Goal: Transaction & Acquisition: Purchase product/service

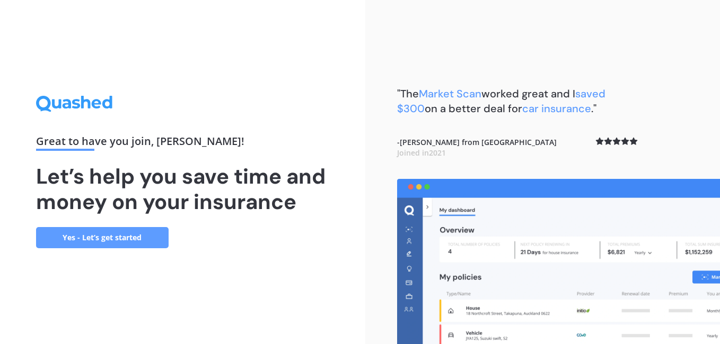
drag, startPoint x: 679, startPoint y: 87, endPoint x: 683, endPoint y: 101, distance: 13.6
click at [683, 101] on div ""The Market Scan worked great and I saved $300 on a better deal for car insuran…" at bounding box center [542, 172] width 355 height 344
click at [134, 241] on link "Yes - Let’s get started" at bounding box center [102, 237] width 132 height 21
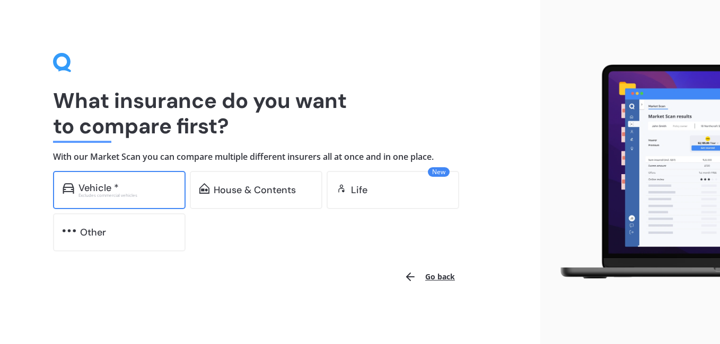
click at [95, 183] on div "Vehicle *" at bounding box center [98, 188] width 40 height 11
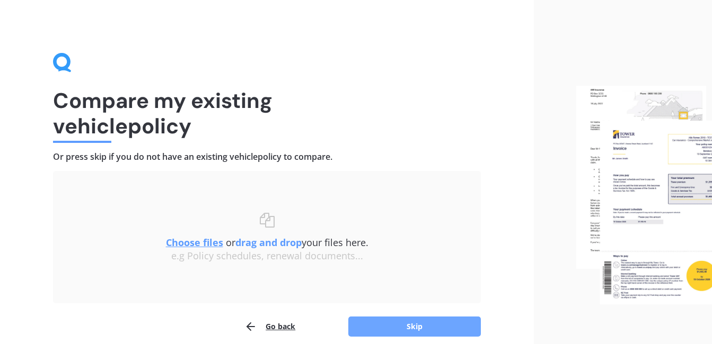
click at [406, 327] on button "Skip" at bounding box center [414, 327] width 132 height 20
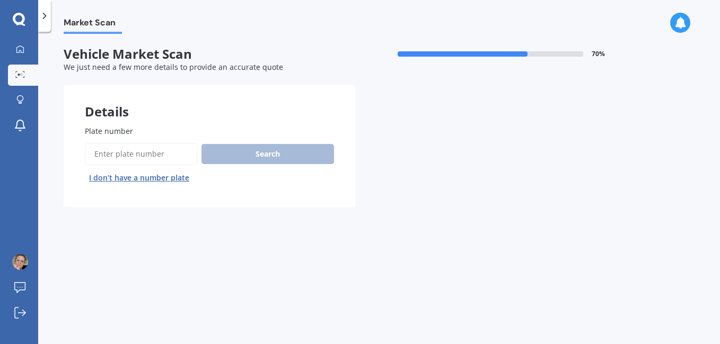
drag, startPoint x: 382, startPoint y: 334, endPoint x: 373, endPoint y: 334, distance: 9.0
click at [373, 334] on div "Market Scan Vehicle Market Scan 70 % We just need a few more details to provide…" at bounding box center [378, 190] width 681 height 313
click at [286, 151] on div "Search I don’t have a number plate" at bounding box center [209, 164] width 249 height 43
click at [280, 157] on div "Search I don’t have a number plate" at bounding box center [209, 164] width 249 height 43
click at [150, 160] on input "Plate number" at bounding box center [141, 154] width 112 height 22
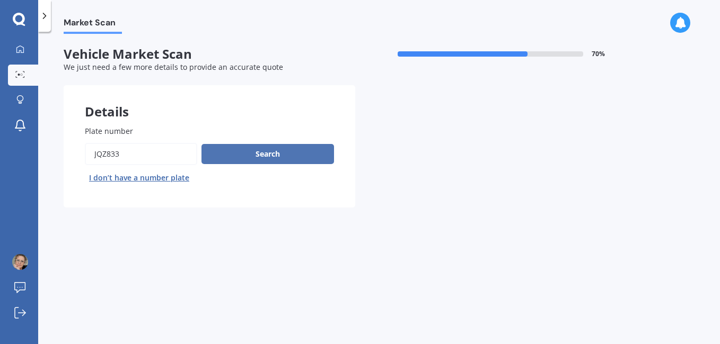
type input "jqz833"
click at [222, 157] on button "Search" at bounding box center [267, 154] width 132 height 20
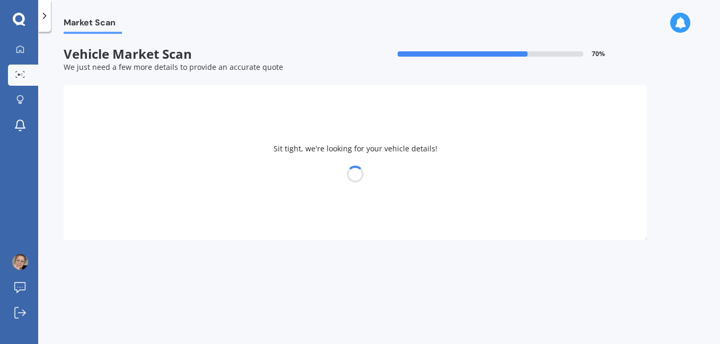
select select "SUZUKI"
select select "CELERIO"
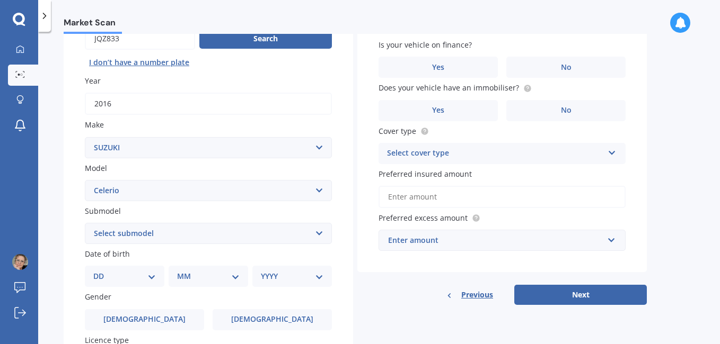
scroll to position [117, 0]
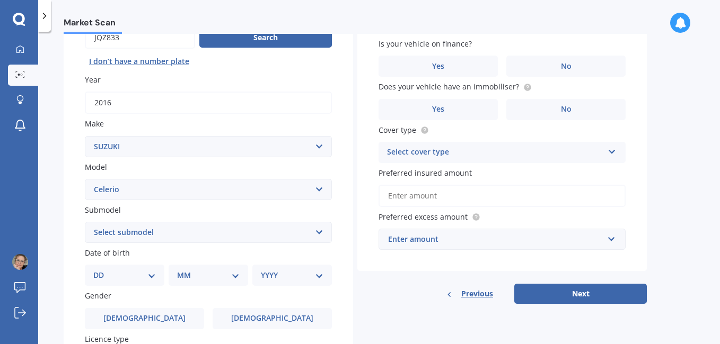
click at [153, 274] on select "DD 01 02 03 04 05 06 07 08 09 10 11 12 13 14 15 16 17 18 19 20 21 22 23 24 25 2…" at bounding box center [124, 276] width 63 height 12
select select "03"
click at [102, 270] on select "DD 01 02 03 04 05 06 07 08 09 10 11 12 13 14 15 16 17 18 19 20 21 22 23 24 25 2…" at bounding box center [124, 276] width 63 height 12
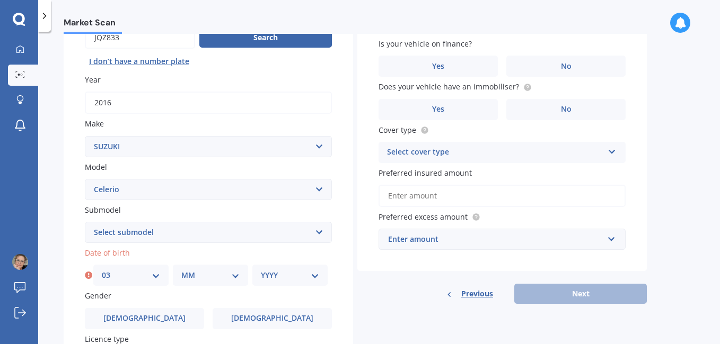
click at [234, 276] on select "MM 01 02 03 04 05 06 07 08 09 10 11 12" at bounding box center [210, 276] width 58 height 12
select select "02"
click at [181, 270] on select "MM 01 02 03 04 05 06 07 08 09 10 11 12" at bounding box center [210, 276] width 58 height 12
click at [314, 278] on select "YYYY 2025 2024 2023 2022 2021 2020 2019 2018 2017 2016 2015 2014 2013 2012 2011…" at bounding box center [290, 276] width 58 height 12
select select "1969"
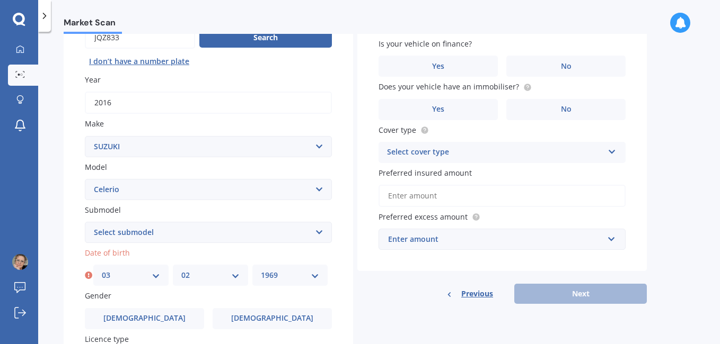
click at [261, 270] on select "YYYY 2025 2024 2023 2022 2021 2020 2019 2018 2017 2016 2015 2014 2013 2012 2011…" at bounding box center [290, 276] width 58 height 12
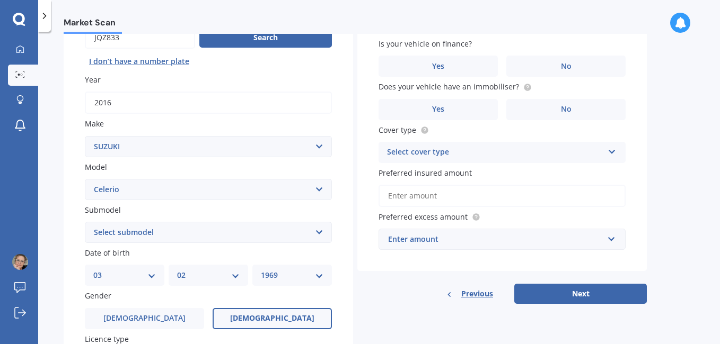
click at [270, 321] on span "Female" at bounding box center [272, 318] width 84 height 9
click at [0, 0] on input "Female" at bounding box center [0, 0] width 0 height 0
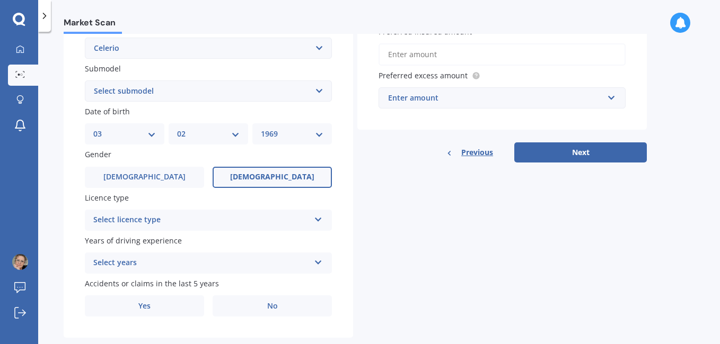
scroll to position [261, 0]
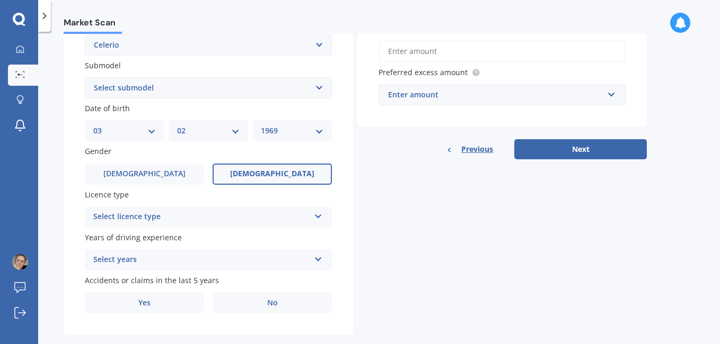
click at [318, 215] on icon at bounding box center [318, 214] width 9 height 7
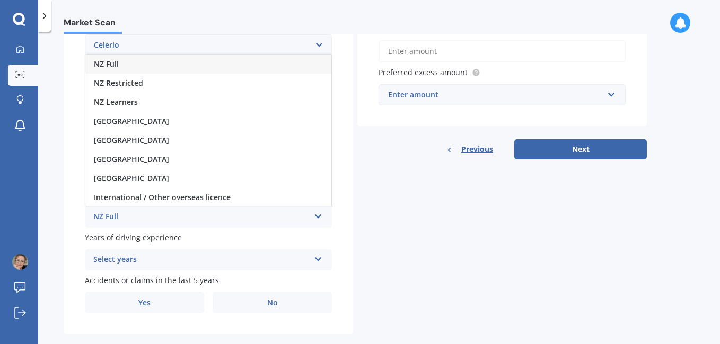
click at [240, 67] on div "NZ Full" at bounding box center [208, 64] width 246 height 19
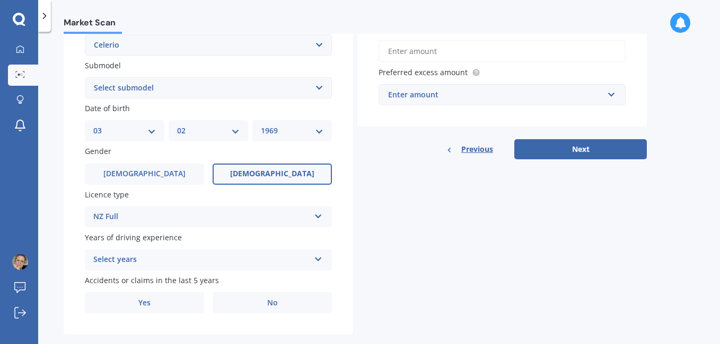
click at [317, 259] on icon at bounding box center [318, 257] width 9 height 7
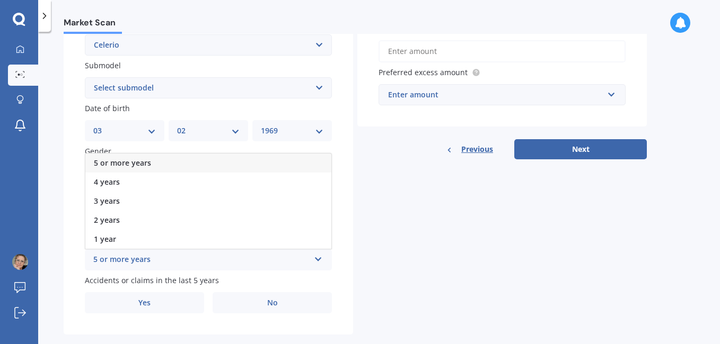
click at [161, 162] on div "5 or more years" at bounding box center [208, 163] width 246 height 19
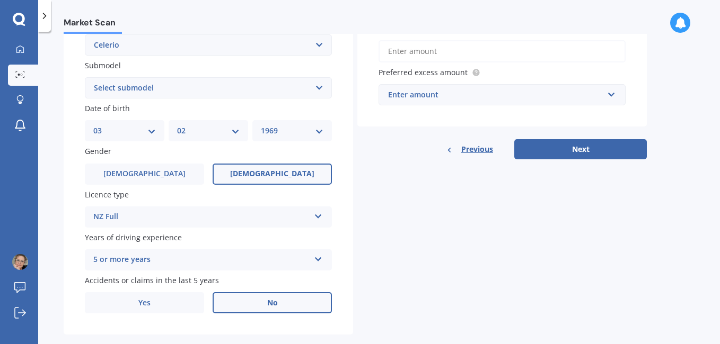
click at [263, 303] on label "No" at bounding box center [271, 303] width 119 height 21
click at [0, 0] on input "No" at bounding box center [0, 0] width 0 height 0
click at [274, 302] on span "No" at bounding box center [272, 303] width 11 height 9
click at [0, 0] on input "No" at bounding box center [0, 0] width 0 height 0
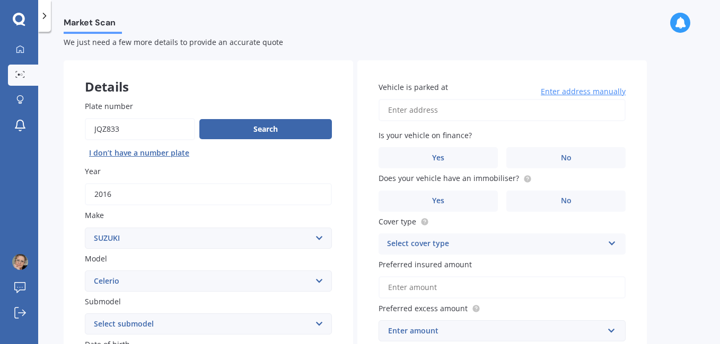
scroll to position [19, 0]
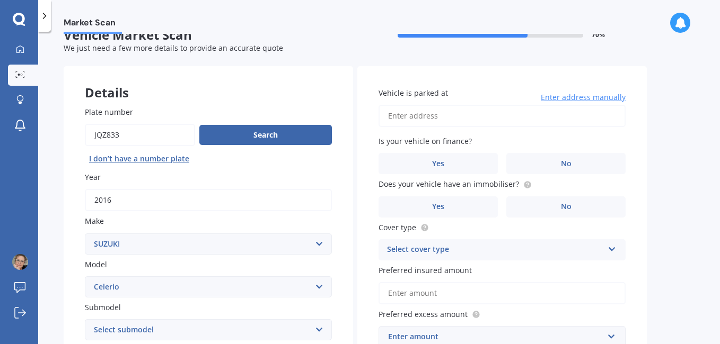
click at [444, 119] on input "Vehicle is parked at" at bounding box center [501, 116] width 247 height 22
type input "14 Bernies Way, Ohauiti, Tauranga"
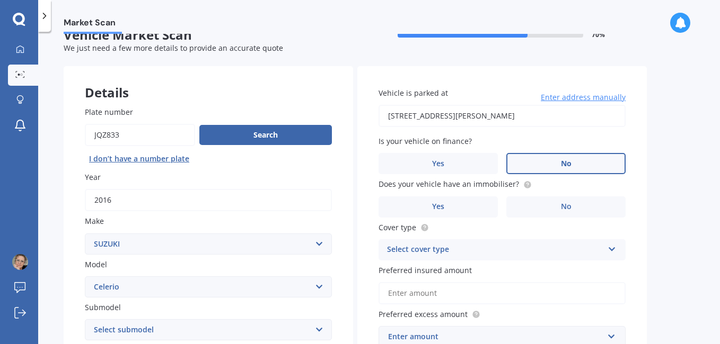
click at [548, 165] on label "No" at bounding box center [565, 163] width 119 height 21
click at [0, 0] on input "No" at bounding box center [0, 0] width 0 height 0
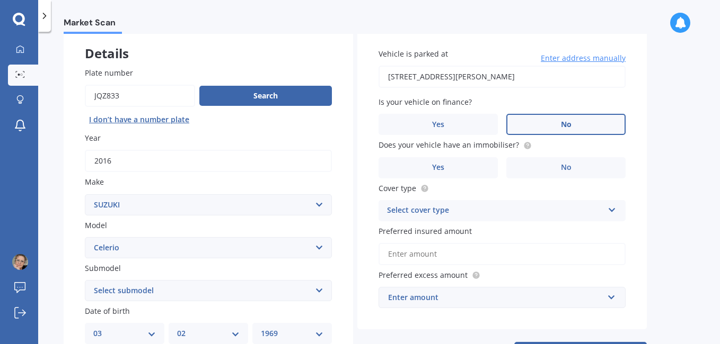
scroll to position [59, 0]
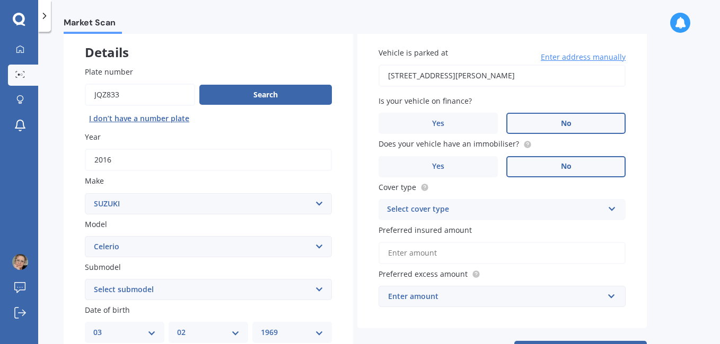
click at [587, 168] on label "No" at bounding box center [565, 166] width 119 height 21
click at [0, 0] on input "No" at bounding box center [0, 0] width 0 height 0
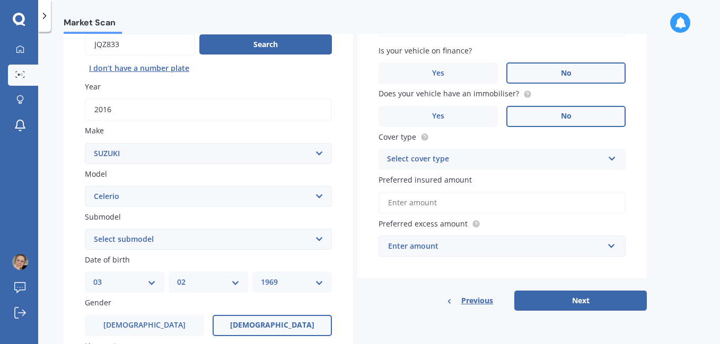
scroll to position [112, 0]
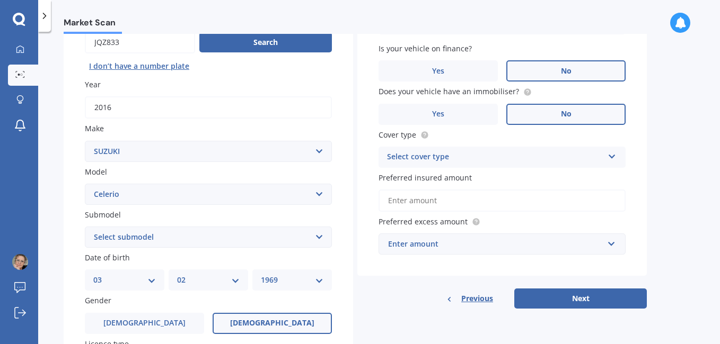
click at [610, 156] on icon at bounding box center [611, 154] width 9 height 7
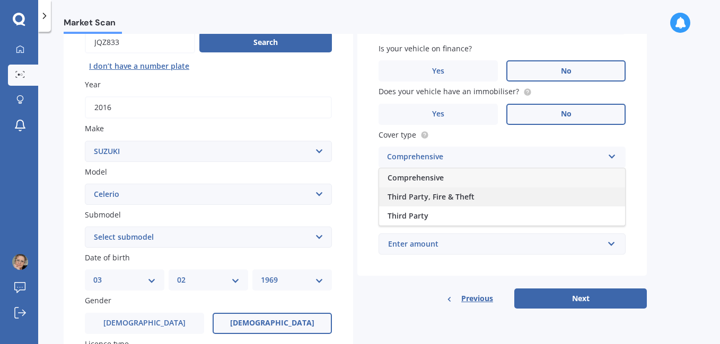
click at [530, 203] on div "Third Party, Fire & Theft" at bounding box center [502, 197] width 246 height 19
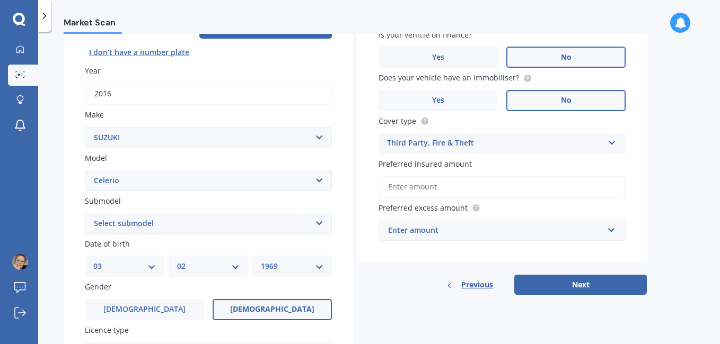
scroll to position [133, 0]
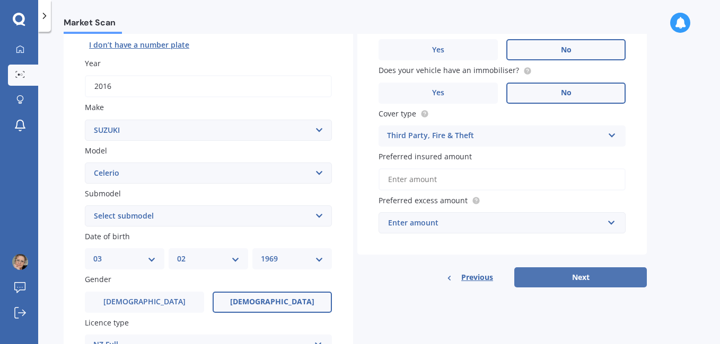
click at [604, 282] on button "Next" at bounding box center [580, 278] width 132 height 20
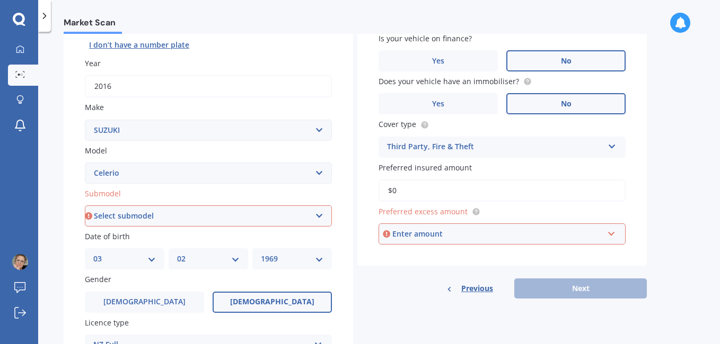
type input "$0"
click at [463, 237] on div "Enter amount" at bounding box center [497, 234] width 211 height 12
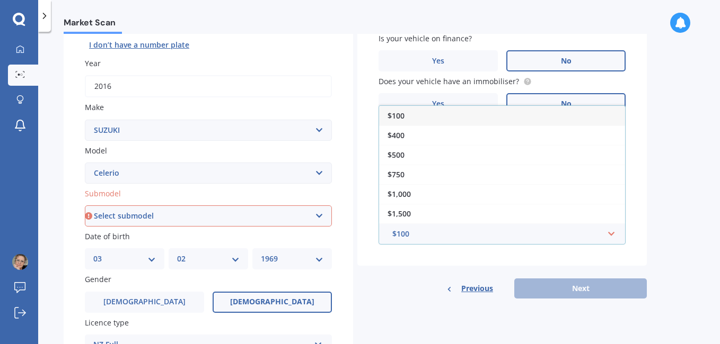
click at [438, 114] on div "$100" at bounding box center [502, 116] width 246 height 20
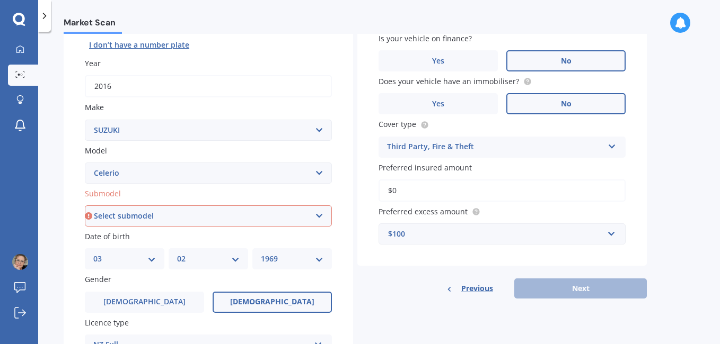
click at [422, 194] on input "$0" at bounding box center [501, 191] width 247 height 22
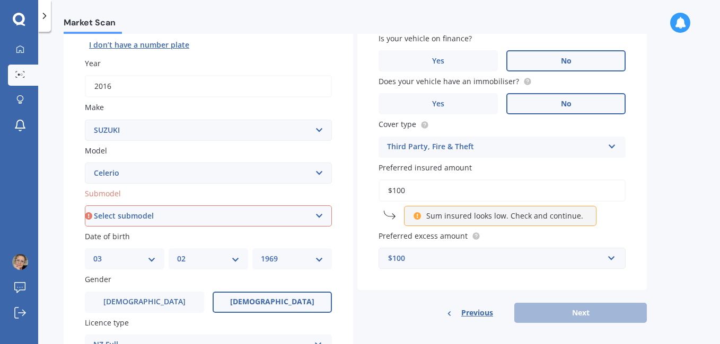
click at [550, 193] on input "$100" at bounding box center [501, 191] width 247 height 22
click at [568, 314] on div "Previous Next" at bounding box center [501, 313] width 289 height 20
click at [560, 314] on div "Previous Next" at bounding box center [501, 313] width 289 height 20
click at [413, 192] on input "$100" at bounding box center [501, 191] width 247 height 22
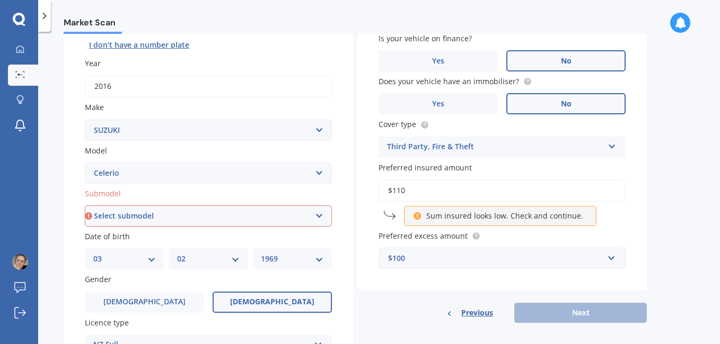
click at [539, 195] on input "$110" at bounding box center [501, 191] width 247 height 22
click at [546, 315] on div "Previous Next" at bounding box center [501, 313] width 289 height 20
click at [430, 191] on input "$110" at bounding box center [501, 191] width 247 height 22
click at [530, 315] on div "Previous Next" at bounding box center [501, 313] width 289 height 20
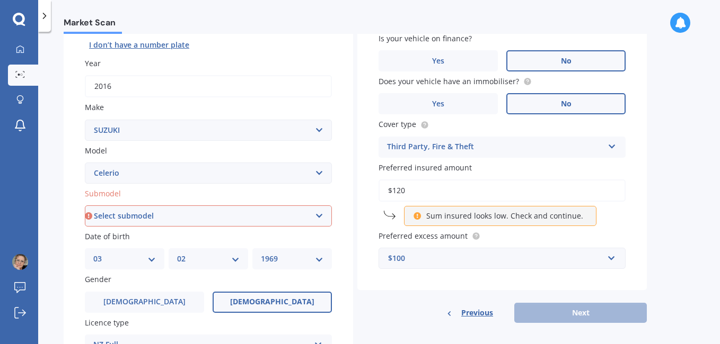
click at [530, 315] on div "Previous Next" at bounding box center [501, 313] width 289 height 20
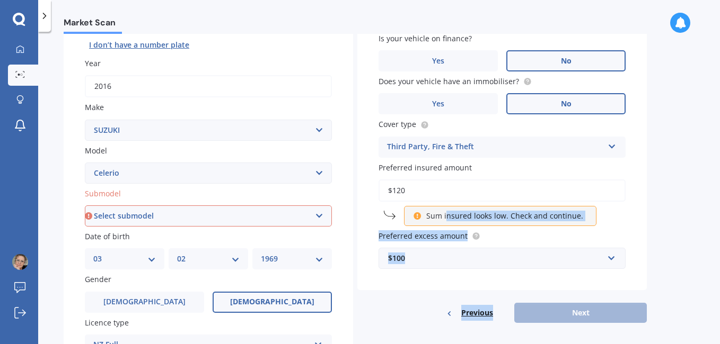
drag, startPoint x: 530, startPoint y: 315, endPoint x: 429, endPoint y: 212, distance: 144.6
click at [429, 212] on div "Vehicle is parked at 14 Bernies Way, Ohauiti, Tauranga Enter address manually S…" at bounding box center [501, 137] width 289 height 371
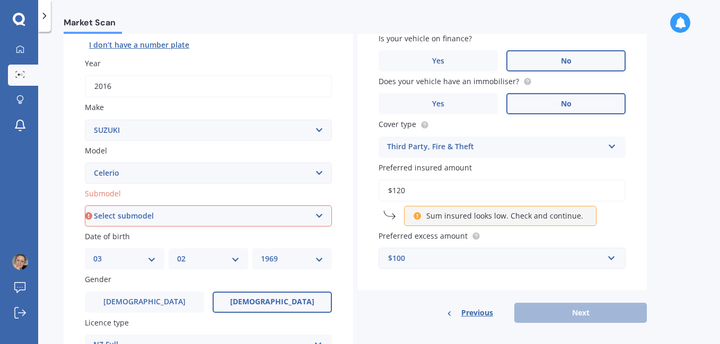
drag, startPoint x: 429, startPoint y: 212, endPoint x: 418, endPoint y: 191, distance: 23.7
click at [417, 191] on input "$120" at bounding box center [501, 191] width 247 height 22
click at [557, 317] on div "Previous Next" at bounding box center [501, 313] width 289 height 20
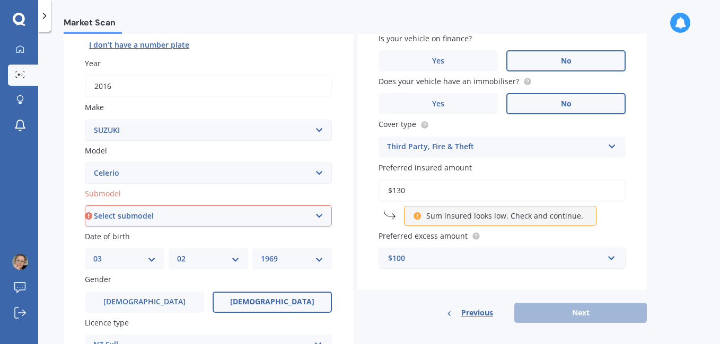
drag, startPoint x: 557, startPoint y: 317, endPoint x: 510, endPoint y: 274, distance: 63.8
click at [510, 274] on div "Vehicle is parked at 14 Bernies Way, Ohauiti, Tauranga Enter address manually S…" at bounding box center [501, 121] width 289 height 338
click at [459, 193] on input "$130" at bounding box center [501, 191] width 247 height 22
click at [559, 316] on div "Previous Next" at bounding box center [501, 313] width 289 height 20
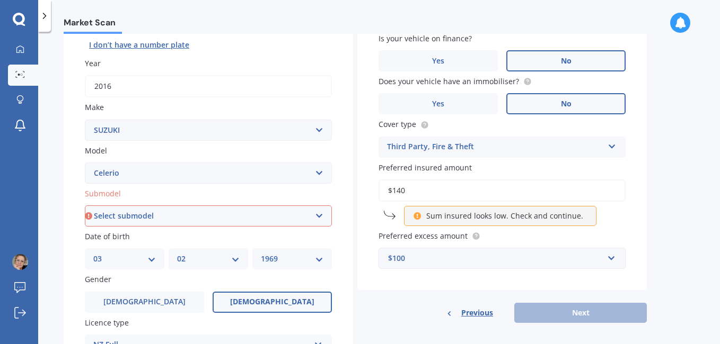
click at [559, 316] on div "Previous Next" at bounding box center [501, 313] width 289 height 20
click at [422, 193] on input "$140" at bounding box center [501, 191] width 247 height 22
click at [545, 316] on div "Previous Next" at bounding box center [501, 313] width 289 height 20
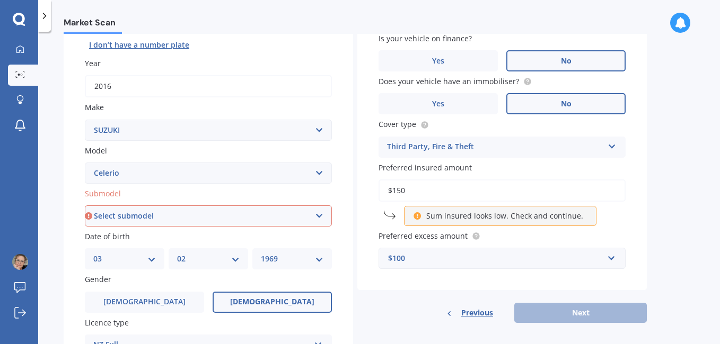
click at [413, 193] on input "$150" at bounding box center [501, 191] width 247 height 22
click at [545, 313] on div "Previous Next" at bounding box center [501, 313] width 289 height 20
click at [410, 192] on input "$160" at bounding box center [501, 191] width 247 height 22
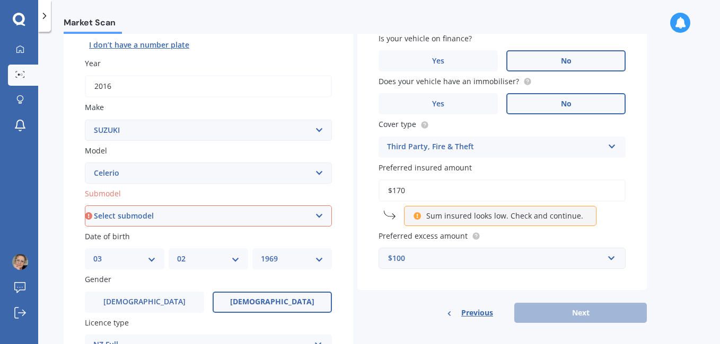
click at [568, 308] on div "Previous Next" at bounding box center [501, 313] width 289 height 20
click at [436, 194] on input "$170" at bounding box center [501, 191] width 247 height 22
click at [556, 312] on div "Previous Next" at bounding box center [501, 313] width 289 height 20
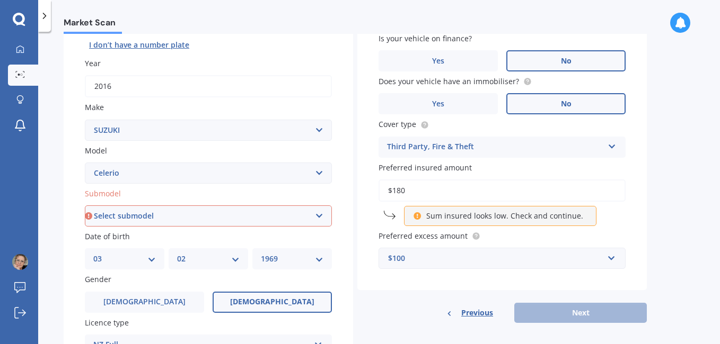
click at [556, 312] on div "Previous Next" at bounding box center [501, 313] width 289 height 20
click at [433, 193] on input "$180" at bounding box center [501, 191] width 247 height 22
click at [539, 316] on div "Previous Next" at bounding box center [501, 313] width 289 height 20
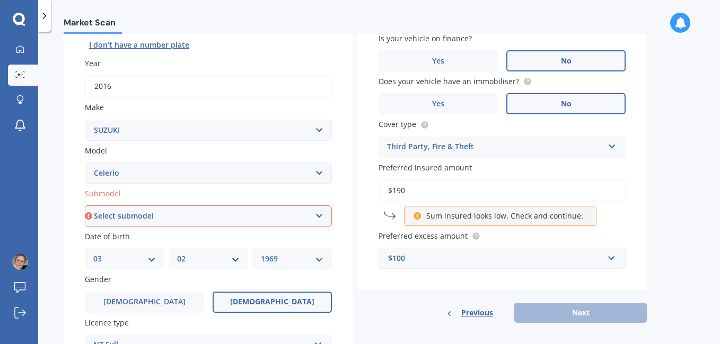
click at [539, 316] on div "Previous Next" at bounding box center [501, 313] width 289 height 20
click at [423, 191] on input "$190" at bounding box center [501, 191] width 247 height 22
type input "$1"
click at [575, 314] on div "Previous Next" at bounding box center [501, 313] width 289 height 20
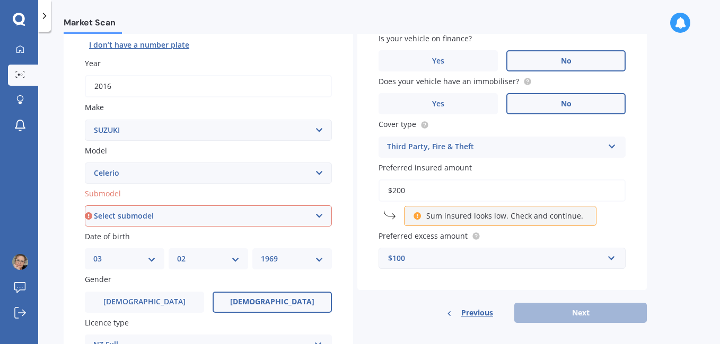
click at [575, 314] on div "Previous Next" at bounding box center [501, 313] width 289 height 20
click at [443, 194] on input "$200" at bounding box center [501, 191] width 247 height 22
click at [571, 311] on div "Previous Next" at bounding box center [501, 313] width 289 height 20
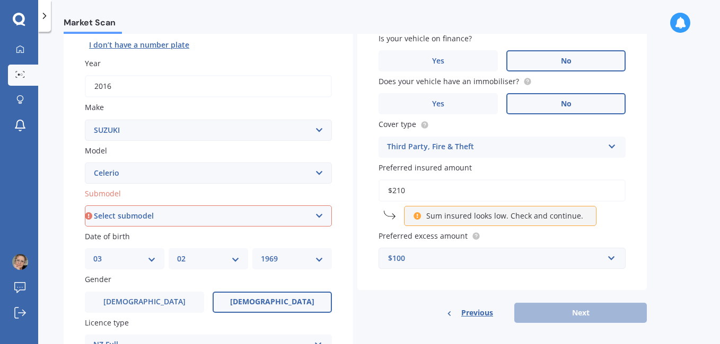
click at [436, 192] on input "$210" at bounding box center [501, 191] width 247 height 22
click at [540, 308] on div "Previous Next" at bounding box center [501, 313] width 289 height 20
click at [440, 193] on input "$220" at bounding box center [501, 191] width 247 height 22
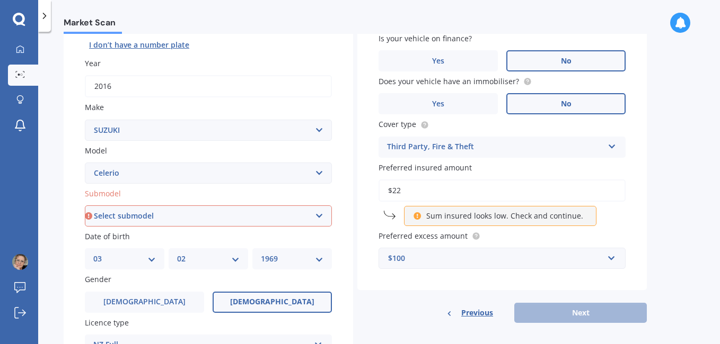
type input "$2"
type input "$4,700"
click at [560, 315] on div "Previous Next" at bounding box center [501, 313] width 289 height 20
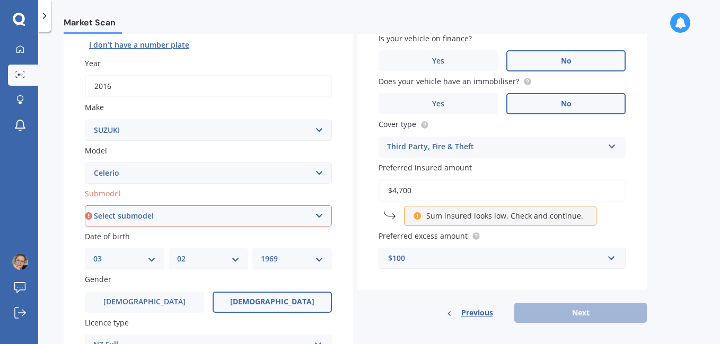
click at [560, 315] on div "Previous Next" at bounding box center [501, 313] width 289 height 20
click at [527, 216] on p "Sum insured looks low. Check and continue." at bounding box center [504, 216] width 157 height 11
click at [419, 190] on input "$4,700" at bounding box center [501, 191] width 247 height 22
click at [601, 312] on div "Previous Next" at bounding box center [501, 313] width 289 height 20
click at [610, 258] on input "text" at bounding box center [497, 259] width 237 height 20
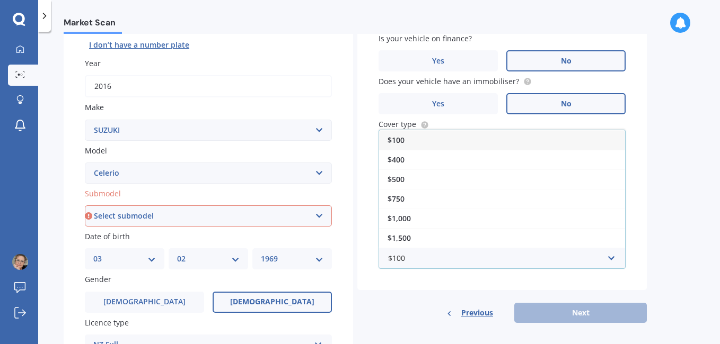
click at [529, 141] on div "$100" at bounding box center [502, 140] width 246 height 20
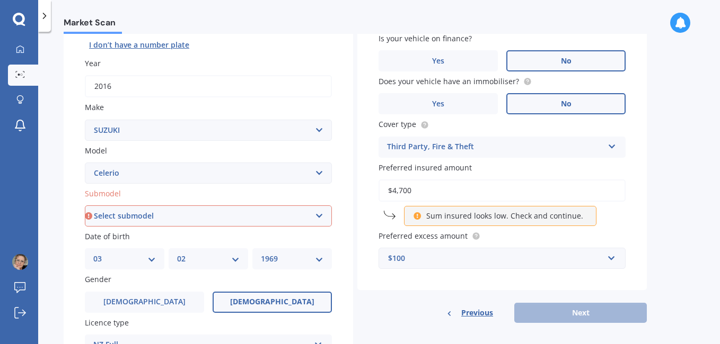
click at [579, 321] on div "Previous Next" at bounding box center [501, 313] width 289 height 20
click at [577, 315] on div "Previous Next" at bounding box center [501, 313] width 289 height 20
click at [462, 291] on div "Vehicle is parked at 14 Bernies Way, Ohauiti, Tauranga Enter address manually S…" at bounding box center [501, 137] width 289 height 371
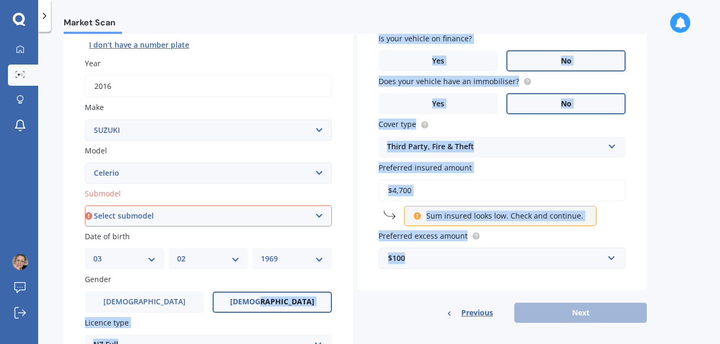
drag, startPoint x: 463, startPoint y: 291, endPoint x: 317, endPoint y: 302, distance: 146.1
click at [317, 302] on div "Details Plate number Search I don’t have a number plate Year 2016 Make Select m…" at bounding box center [355, 207] width 583 height 511
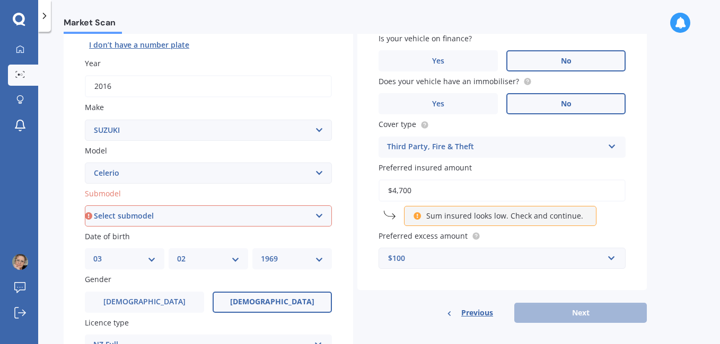
click at [385, 9] on div "Market Scan" at bounding box center [378, 17] width 681 height 34
click at [446, 187] on input "$4,700" at bounding box center [501, 191] width 247 height 22
click at [555, 318] on div "Previous Next" at bounding box center [501, 313] width 289 height 20
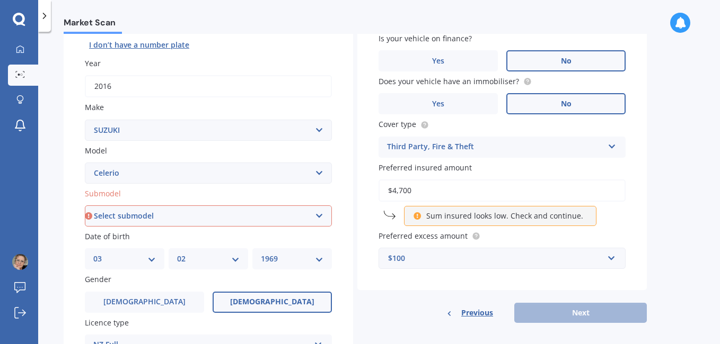
drag, startPoint x: 555, startPoint y: 318, endPoint x: 512, endPoint y: 286, distance: 53.4
click at [512, 286] on div "Vehicle is parked at 14 Bernies Way, Ohauiti, Tauranga Enter address manually S…" at bounding box center [501, 121] width 289 height 338
click at [318, 217] on select "Select submodel GLX" at bounding box center [208, 216] width 247 height 21
select select "GLX"
click at [85, 206] on select "Select submodel GLX" at bounding box center [208, 216] width 247 height 21
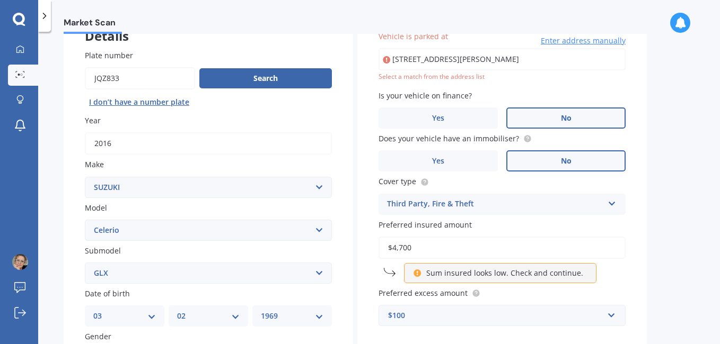
scroll to position [73, 0]
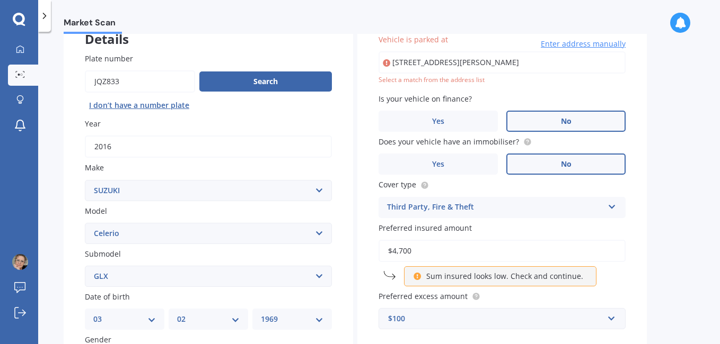
click at [415, 253] on input "$4,700" at bounding box center [501, 251] width 247 height 22
type input "$4"
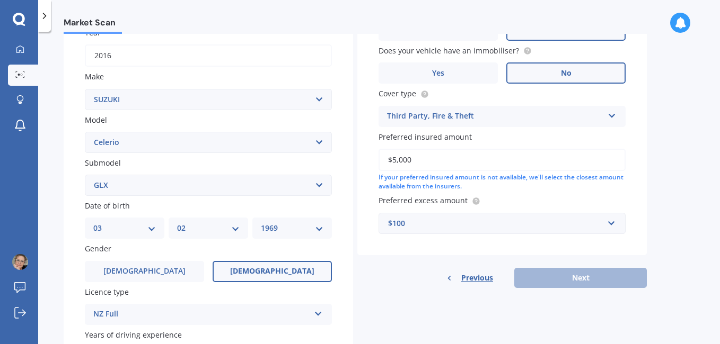
scroll to position [165, 0]
click at [585, 280] on div "Previous Next" at bounding box center [501, 277] width 289 height 20
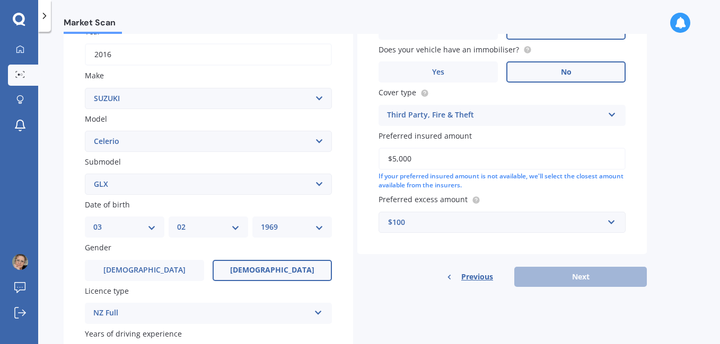
click at [528, 316] on div "Details Plate number Search I don’t have a number plate Year 2016 Make Select m…" at bounding box center [355, 176] width 583 height 511
click at [422, 225] on div "$100" at bounding box center [495, 223] width 215 height 12
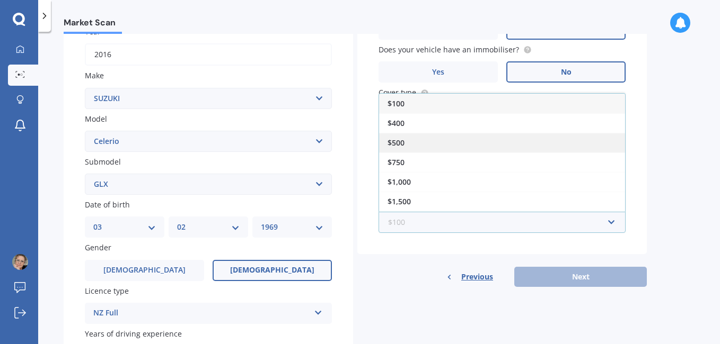
scroll to position [2, 0]
click at [410, 146] on div "$500" at bounding box center [502, 141] width 246 height 20
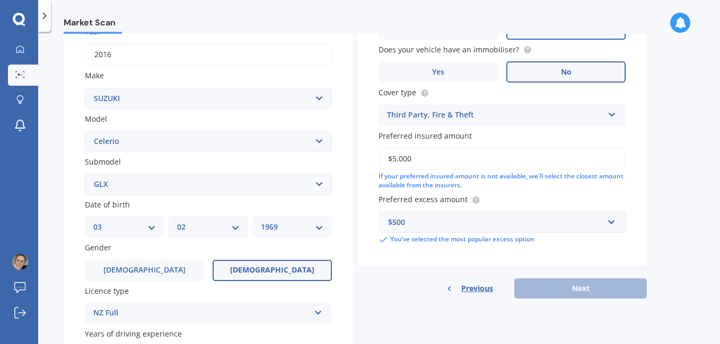
click at [429, 184] on div "If your preferred insured amount is not available, we'll select the closest amo…" at bounding box center [501, 181] width 247 height 18
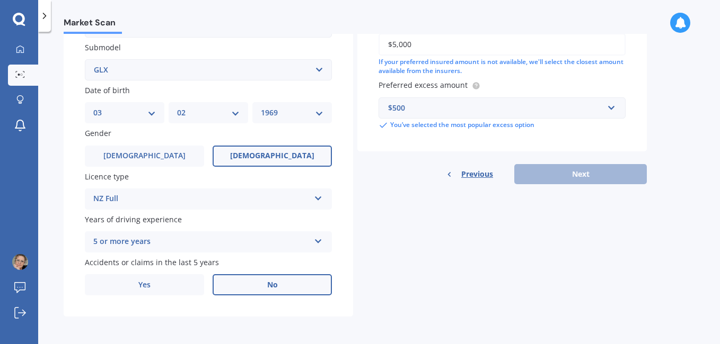
scroll to position [165, 0]
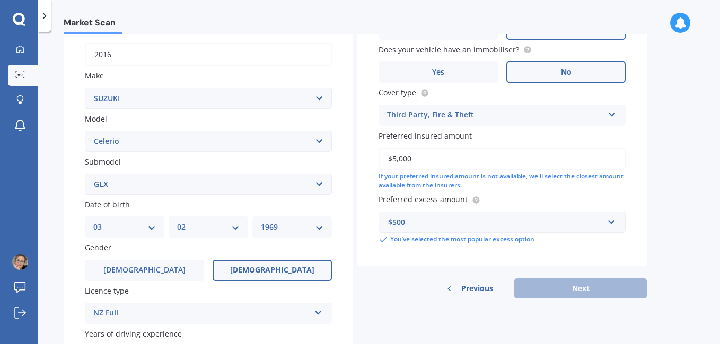
click at [429, 160] on input "$5,000" at bounding box center [501, 159] width 247 height 22
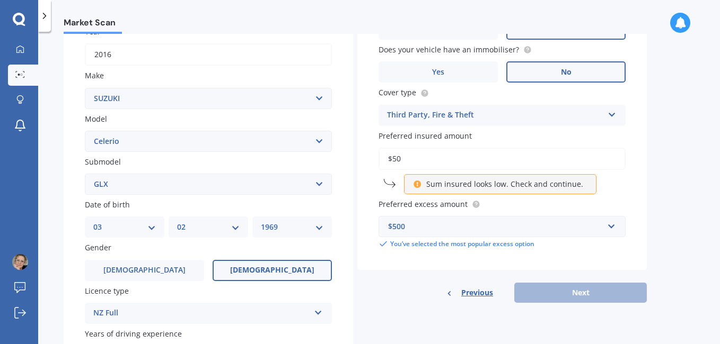
type input "$5"
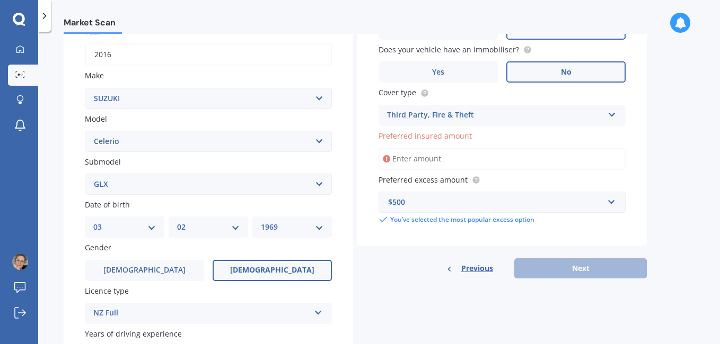
click at [553, 271] on div "Previous Next" at bounding box center [501, 269] width 289 height 20
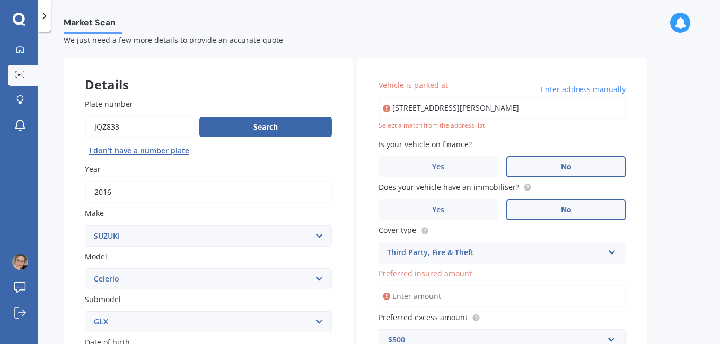
scroll to position [3, 0]
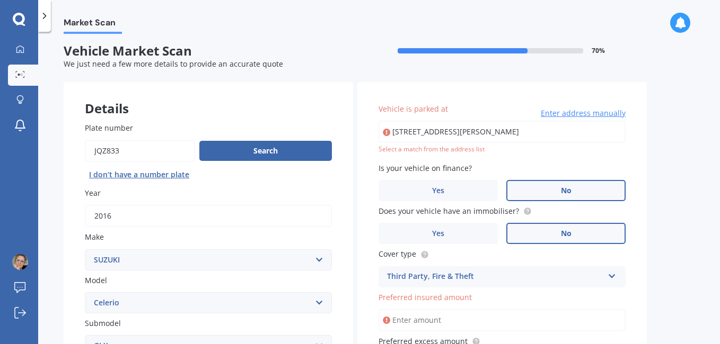
click at [519, 134] on input "14 Bernies Way, Ohauiti, Tauranga" at bounding box center [501, 132] width 247 height 22
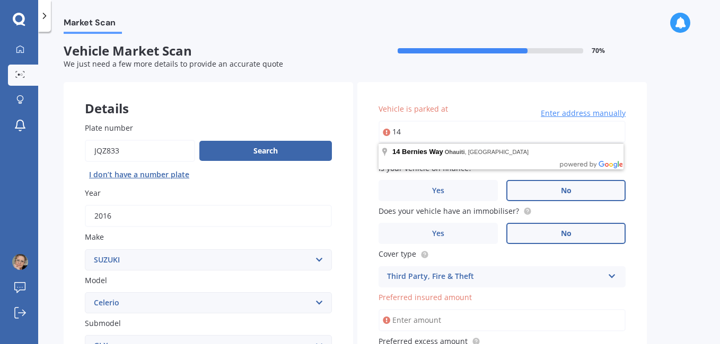
type input "1"
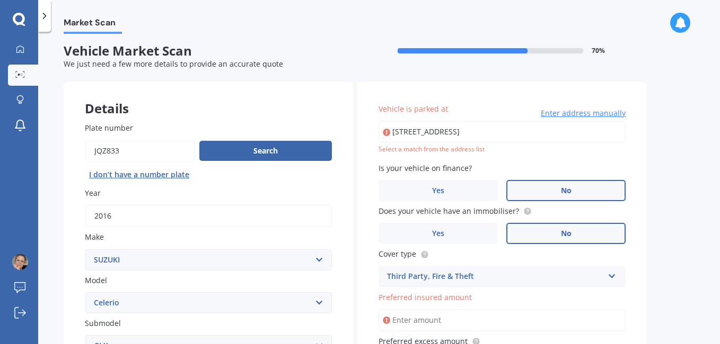
type input "14 Bernies Way, Ohauiti 3112"
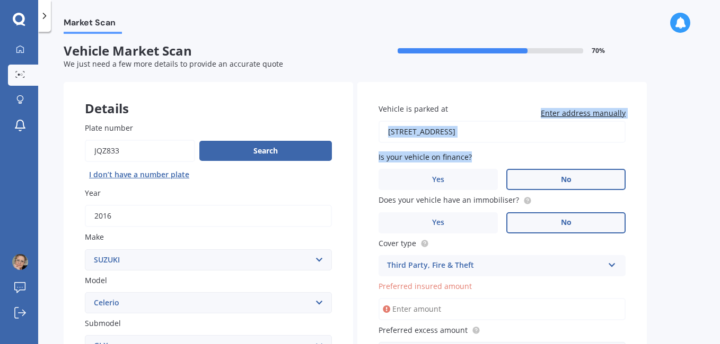
drag, startPoint x: 469, startPoint y: 154, endPoint x: 668, endPoint y: 147, distance: 199.3
click at [668, 147] on div "Market Scan Vehicle Market Scan 70 % We just need a few more details to provide…" at bounding box center [378, 190] width 681 height 313
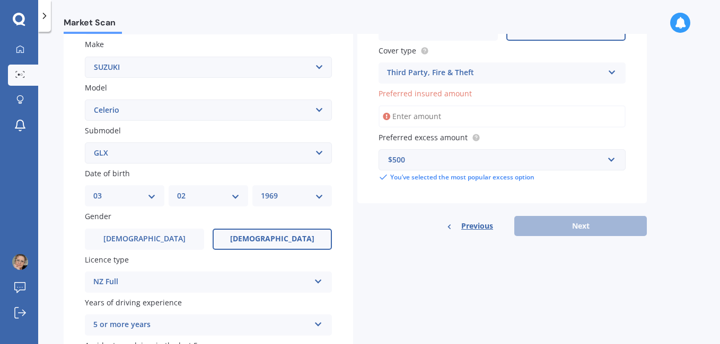
scroll to position [203, 0]
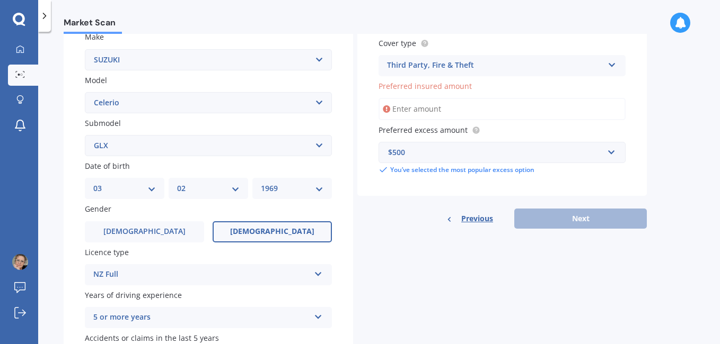
click at [609, 222] on div "Previous Next" at bounding box center [501, 219] width 289 height 20
click at [469, 112] on input "Preferred insured amount" at bounding box center [501, 109] width 247 height 22
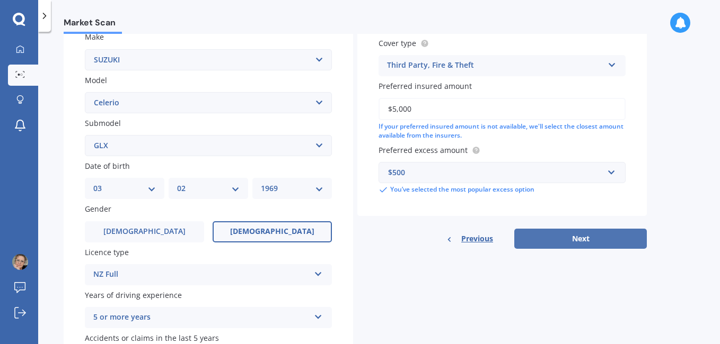
type input "$5,000"
click at [549, 235] on button "Next" at bounding box center [580, 239] width 132 height 20
select select "03"
select select "02"
select select "1969"
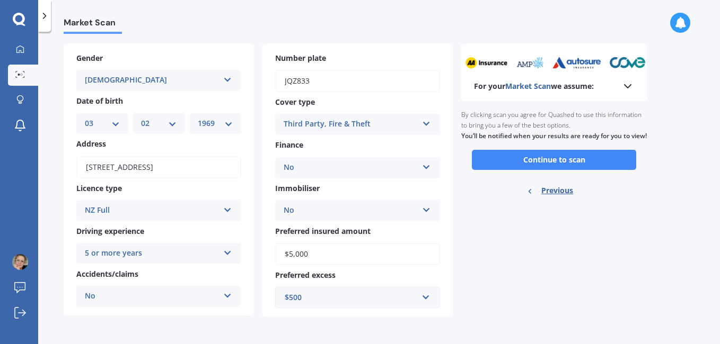
scroll to position [0, 0]
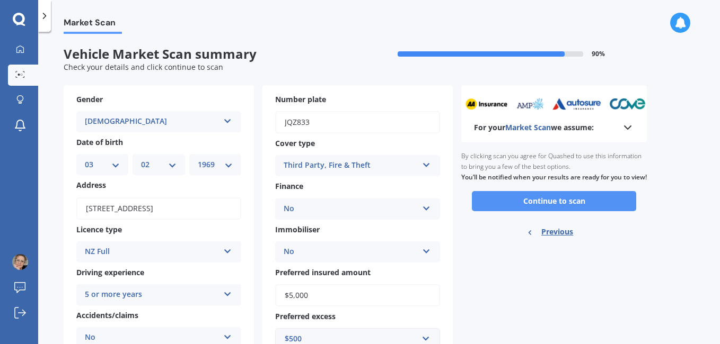
click at [593, 208] on button "Continue to scan" at bounding box center [554, 201] width 164 height 20
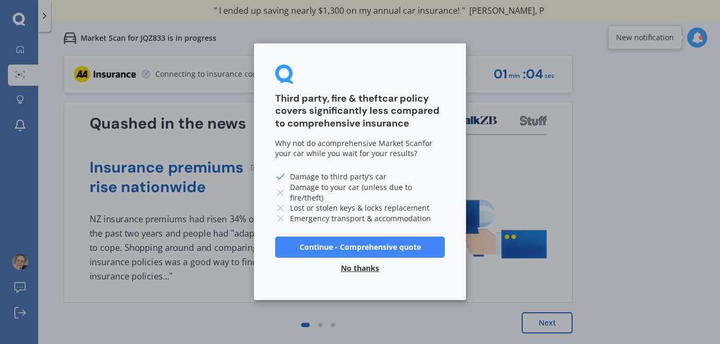
click at [398, 245] on button "Continue - Comprehensive quote" at bounding box center [360, 247] width 170 height 21
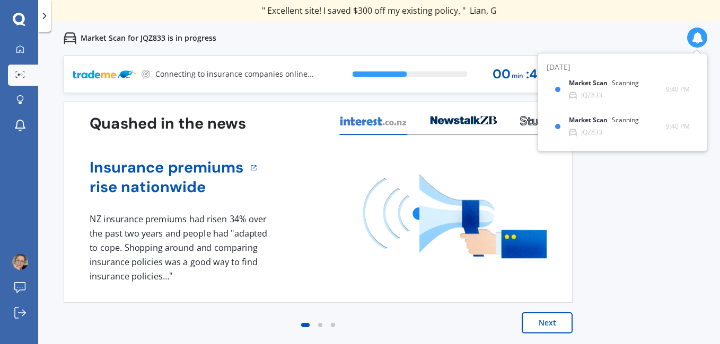
click at [670, 200] on div "Previous 80,000+ Kiwi consumers have signed up to shop and save their insurance…" at bounding box center [378, 227] width 681 height 344
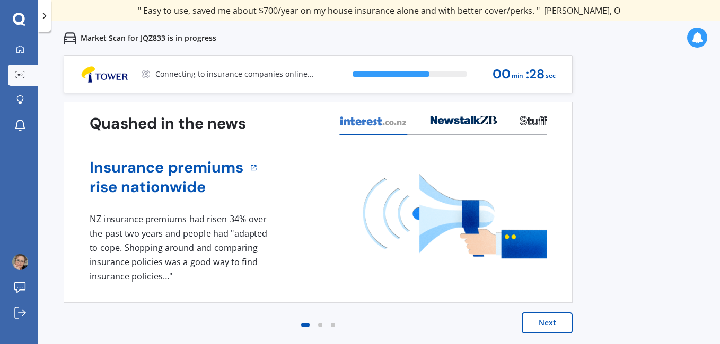
click at [555, 324] on button "Next" at bounding box center [546, 323] width 51 height 21
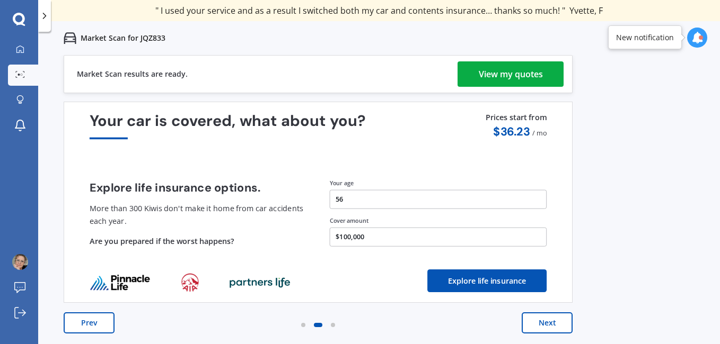
click at [496, 283] on button "Explore life insurance" at bounding box center [486, 281] width 119 height 23
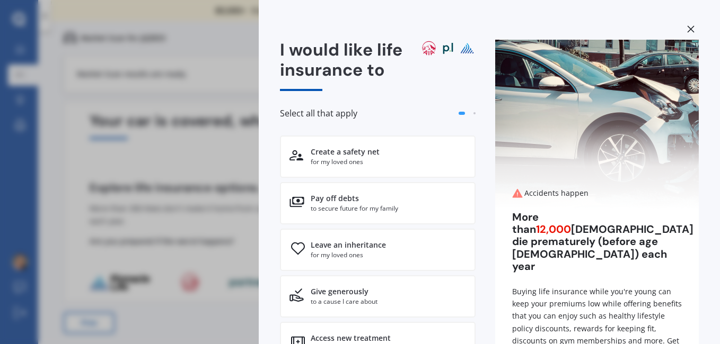
click at [687, 31] on icon at bounding box center [690, 28] width 7 height 7
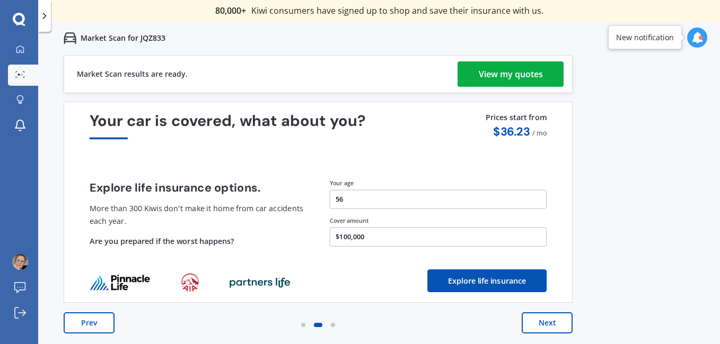
click at [543, 322] on button "Next" at bounding box center [546, 323] width 51 height 21
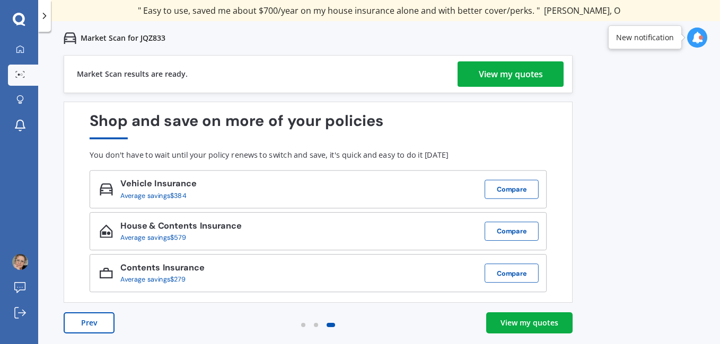
click at [507, 76] on div "View my quotes" at bounding box center [511, 73] width 64 height 25
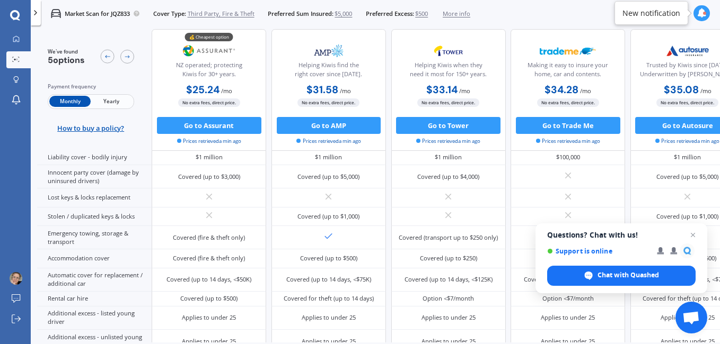
scroll to position [199, 0]
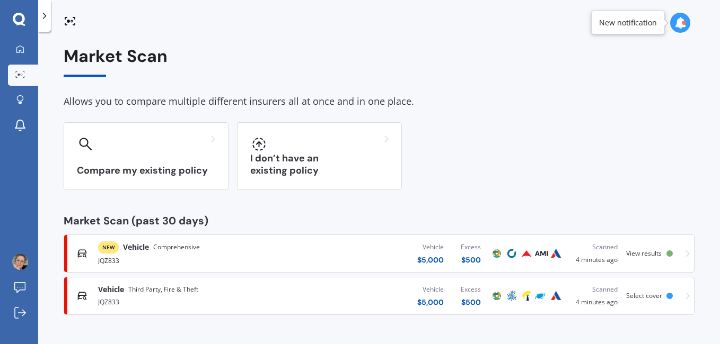
drag, startPoint x: 179, startPoint y: 299, endPoint x: 510, endPoint y: 161, distance: 358.9
click at [510, 161] on div "Compare my existing policy I don’t have an existing policy" at bounding box center [379, 156] width 631 height 68
drag, startPoint x: 688, startPoint y: 126, endPoint x: 691, endPoint y: 137, distance: 11.4
click at [691, 137] on div "Market Scan Allows you to compare multiple different insurers all at once and i…" at bounding box center [379, 181] width 631 height 269
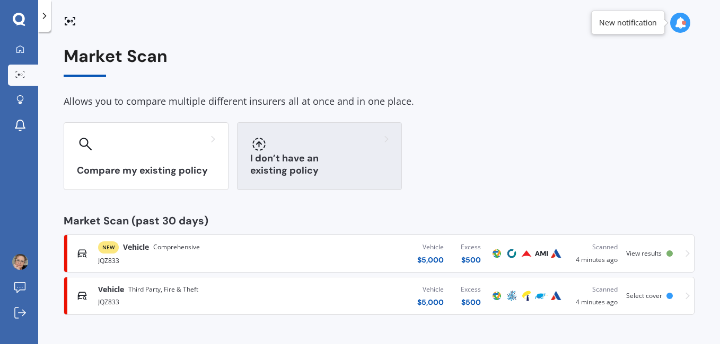
click at [330, 151] on div at bounding box center [319, 144] width 138 height 17
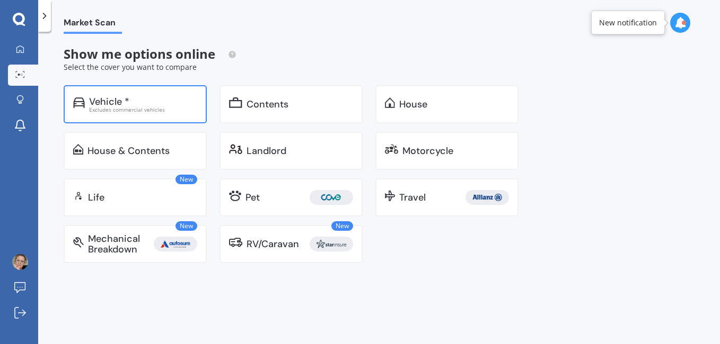
click at [170, 103] on div "Vehicle *" at bounding box center [143, 101] width 108 height 11
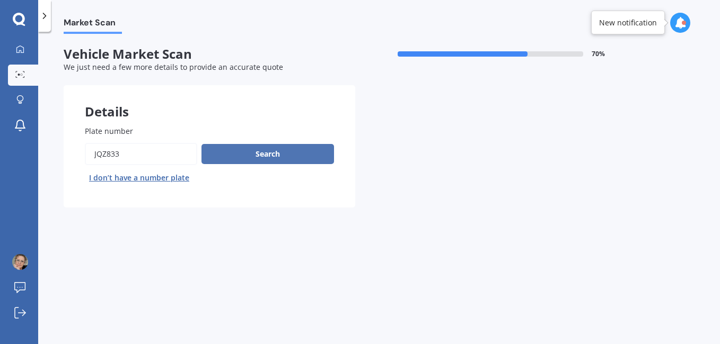
click at [276, 152] on button "Search" at bounding box center [267, 154] width 132 height 20
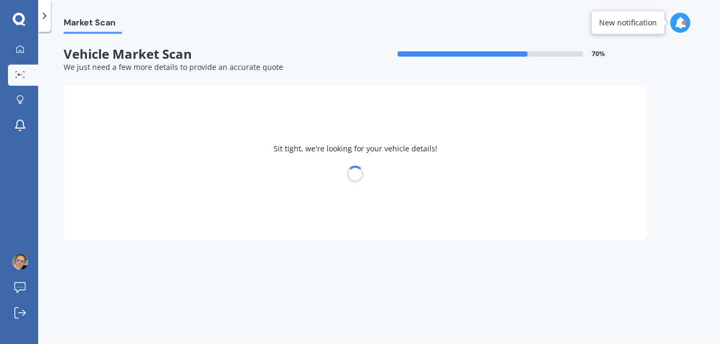
select select "SUZUKI"
select select "CELERIO"
select select "03"
select select "02"
select select "1969"
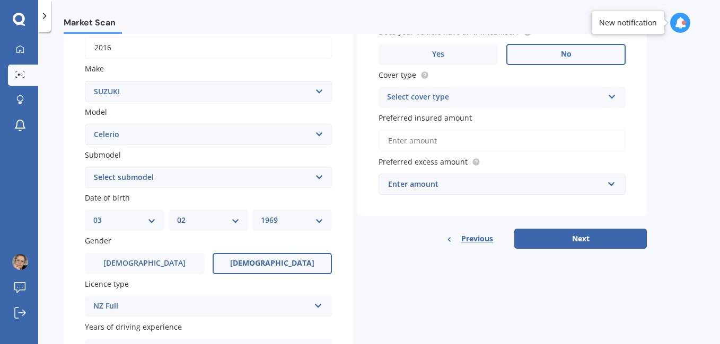
scroll to position [173, 0]
click at [318, 177] on select "Select submodel GLX" at bounding box center [208, 176] width 247 height 21
select select "GLX"
click at [85, 166] on select "Select submodel GLX" at bounding box center [208, 176] width 247 height 21
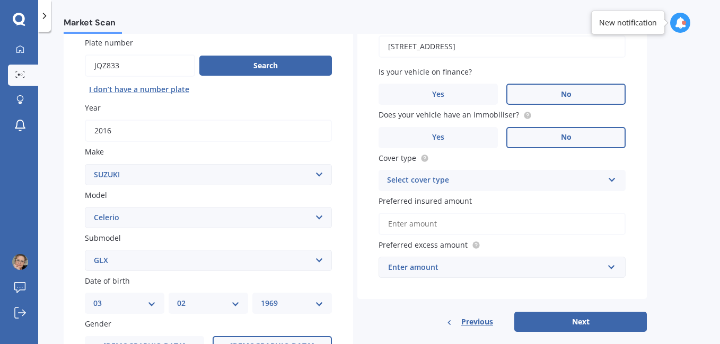
scroll to position [90, 0]
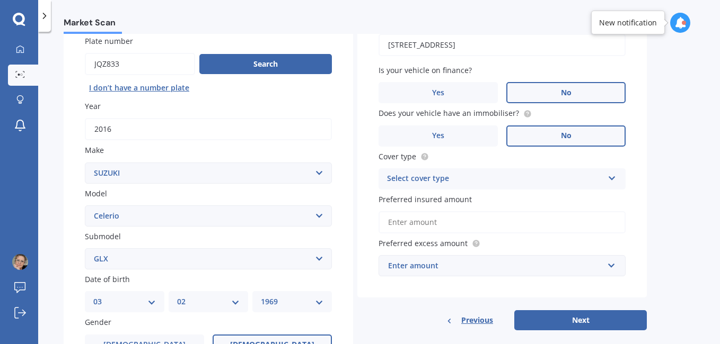
click at [610, 180] on icon at bounding box center [611, 176] width 9 height 7
click at [586, 199] on div "Comprehensive" at bounding box center [502, 199] width 246 height 19
click at [531, 224] on input "Preferred insured amount" at bounding box center [501, 222] width 247 height 22
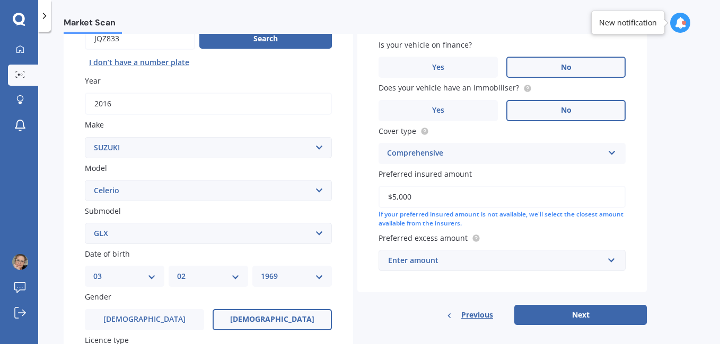
scroll to position [123, 0]
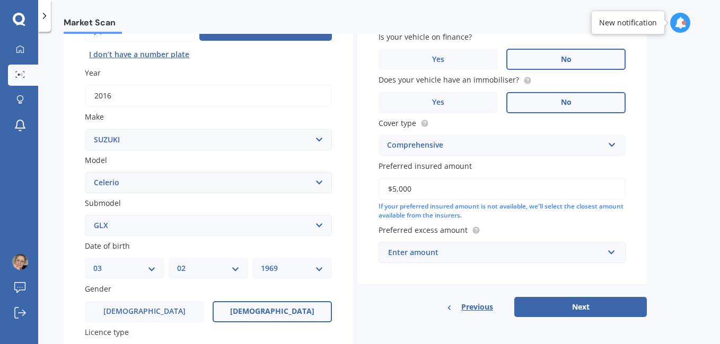
type input "$5,000"
click at [609, 252] on input "text" at bounding box center [497, 253] width 237 height 20
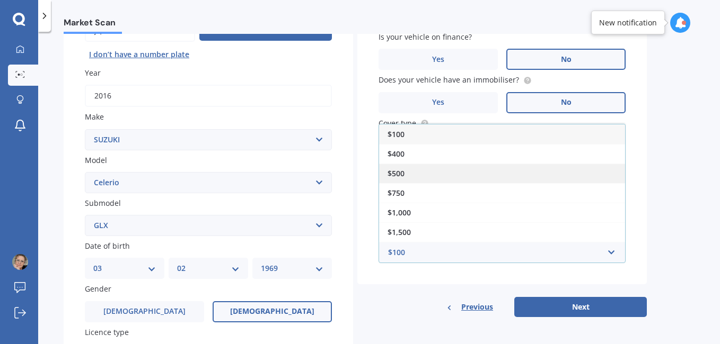
click at [502, 173] on div "$500" at bounding box center [502, 174] width 246 height 20
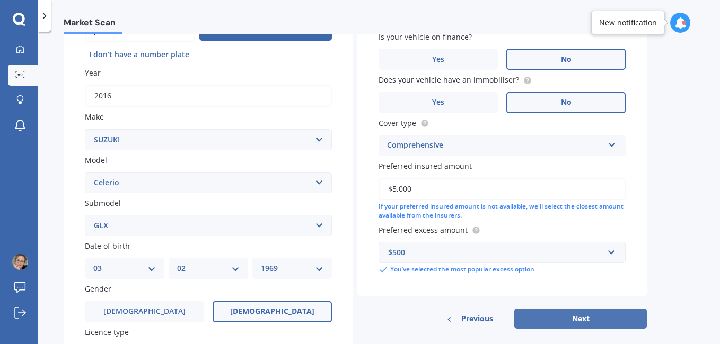
click at [574, 320] on button "Next" at bounding box center [580, 319] width 132 height 20
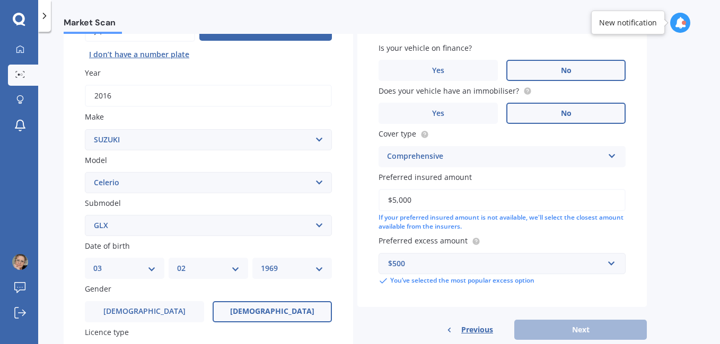
scroll to position [73, 0]
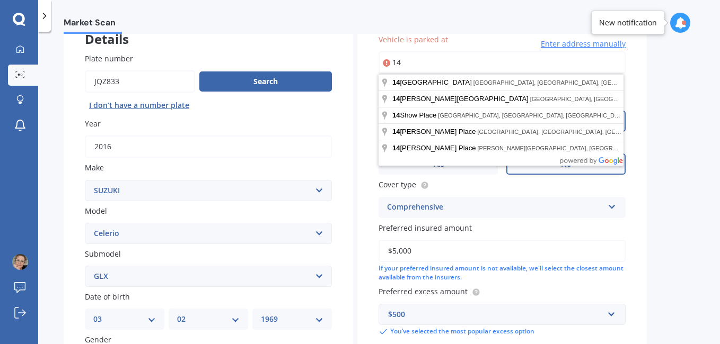
type input "1"
click at [522, 68] on input "14 Bernies Way, Ohauiti, Tauranga" at bounding box center [501, 62] width 247 height 22
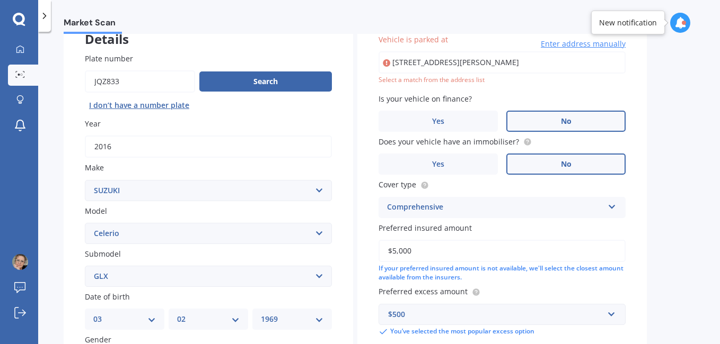
click at [513, 243] on input "$5,000" at bounding box center [501, 251] width 247 height 22
click at [563, 45] on span "Enter address manually" at bounding box center [583, 44] width 85 height 11
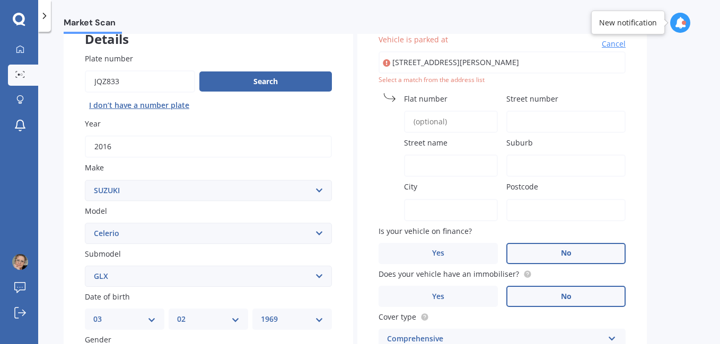
click at [519, 69] on input "14 Bernies Way, Ohauiti, Tauranga" at bounding box center [501, 62] width 247 height 22
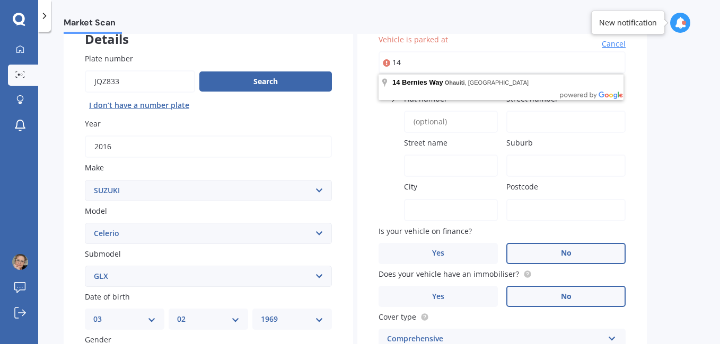
type input "1"
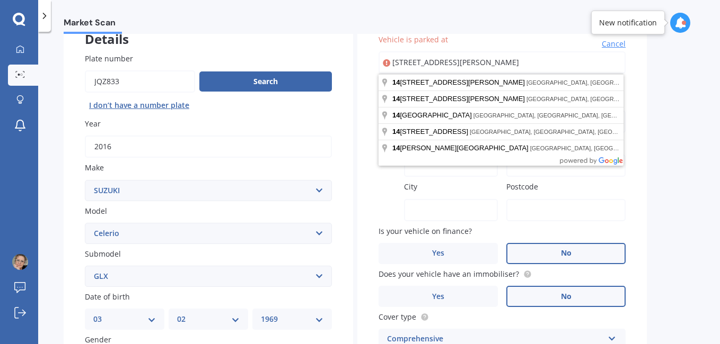
click at [560, 64] on input "14 Bernies Way, Ohauiti, Tauranga" at bounding box center [501, 62] width 247 height 22
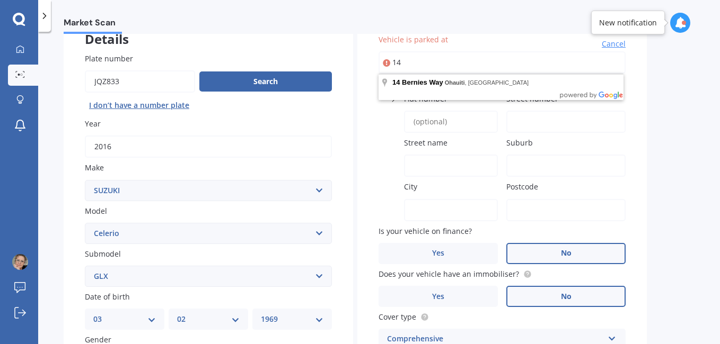
type input "1"
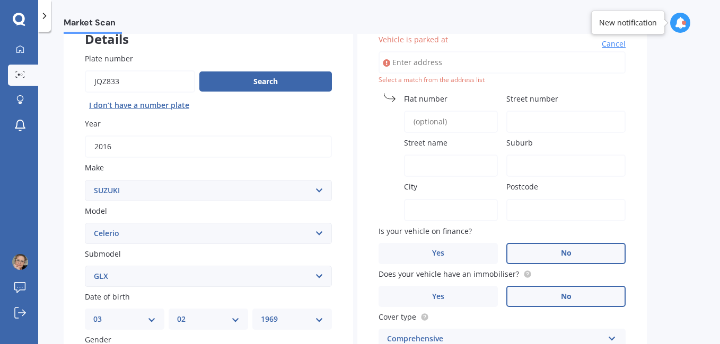
click at [522, 123] on input "Street number" at bounding box center [565, 122] width 119 height 22
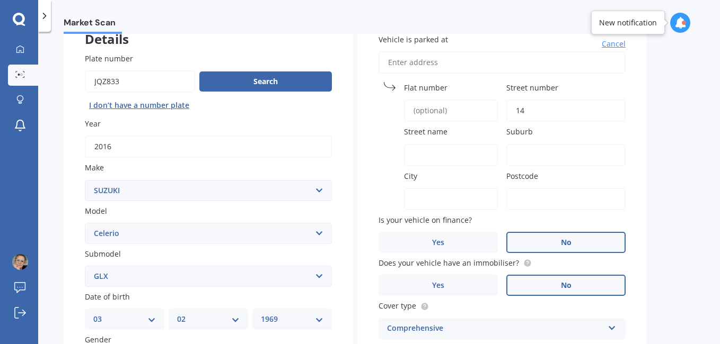
type input "14"
click at [463, 157] on input "Street name" at bounding box center [451, 155] width 94 height 22
type input "Bernies Way"
click at [520, 158] on input "Suburb" at bounding box center [565, 155] width 119 height 22
type input "Ohauiti"
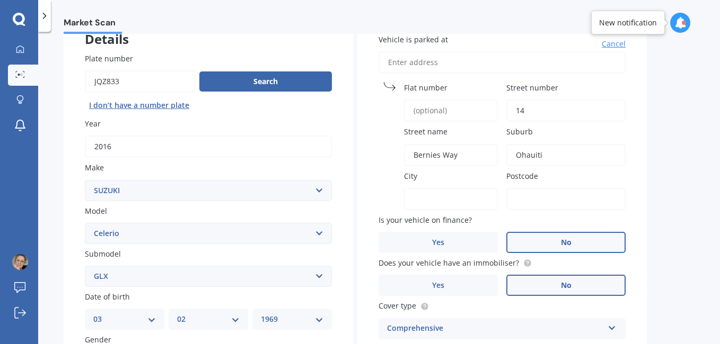
click at [539, 201] on input "Postcode" at bounding box center [565, 199] width 119 height 22
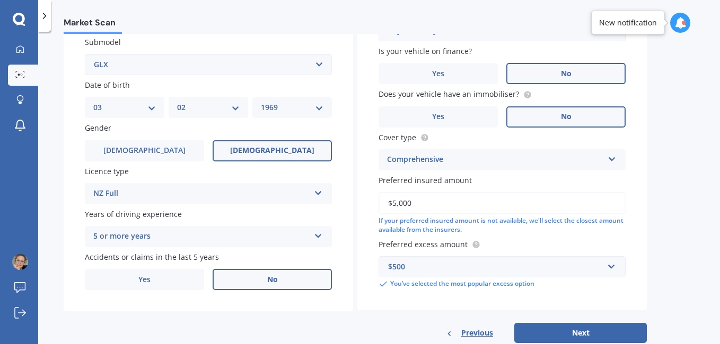
scroll to position [311, 0]
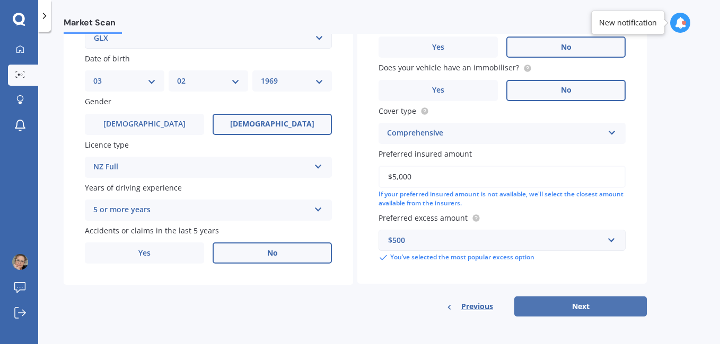
type input "3112"
click at [592, 306] on button "Next" at bounding box center [580, 307] width 132 height 20
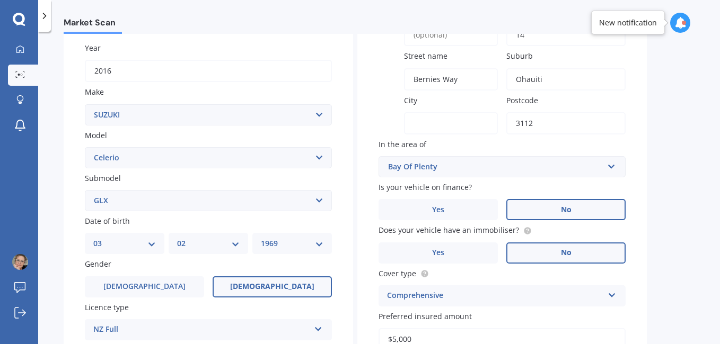
scroll to position [144, 0]
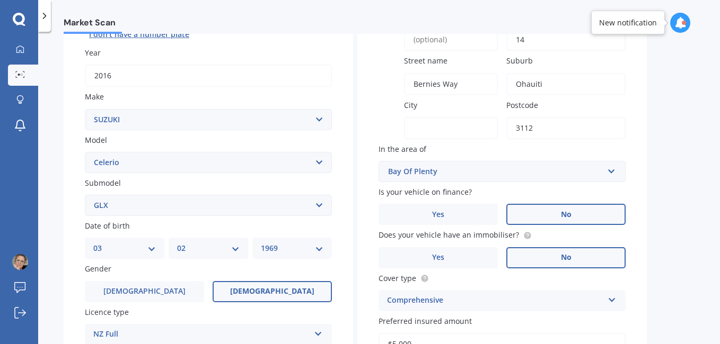
type input "Y"
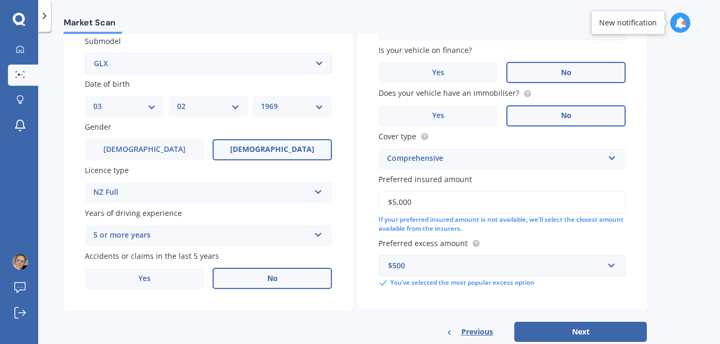
scroll to position [294, 0]
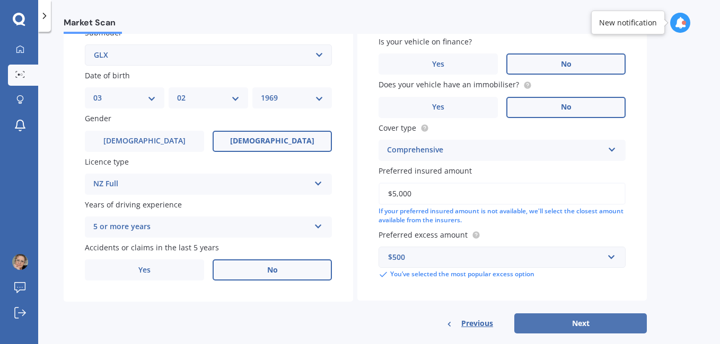
type input "Tauranga"
click at [596, 317] on button "Next" at bounding box center [580, 324] width 132 height 20
select select "03"
select select "02"
select select "1969"
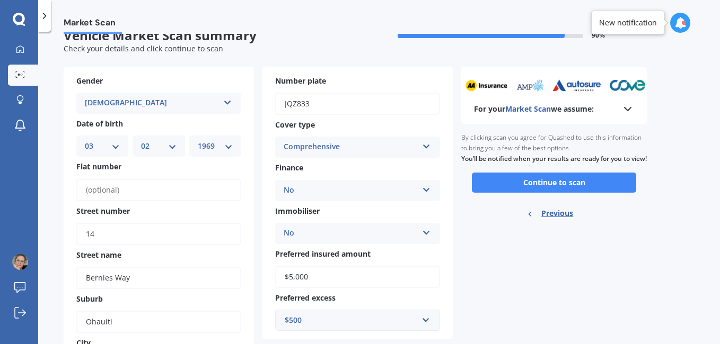
scroll to position [0, 0]
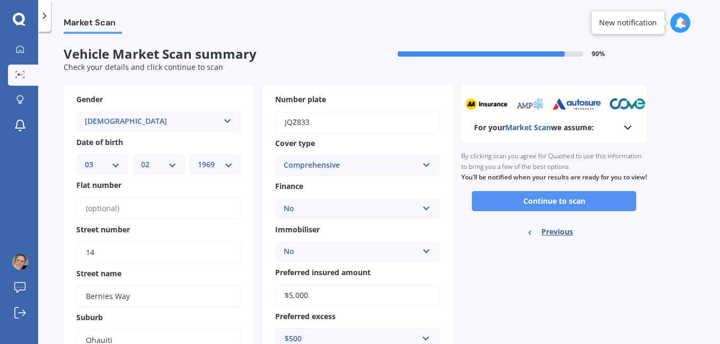
click at [588, 210] on button "Continue to scan" at bounding box center [554, 201] width 164 height 20
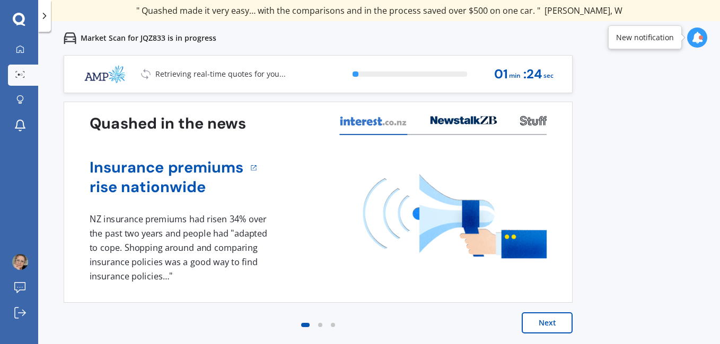
click at [555, 322] on button "Next" at bounding box center [546, 323] width 51 height 21
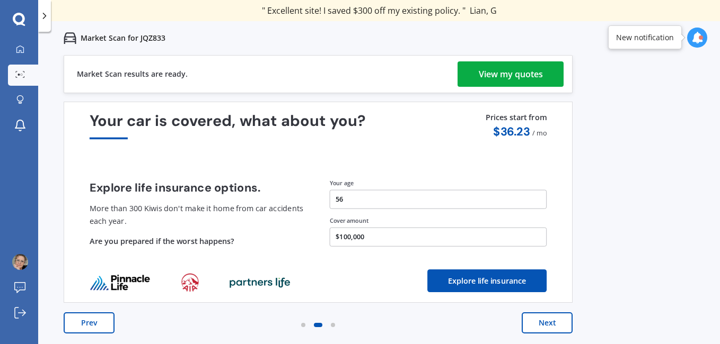
click at [526, 74] on div "View my quotes" at bounding box center [511, 73] width 64 height 25
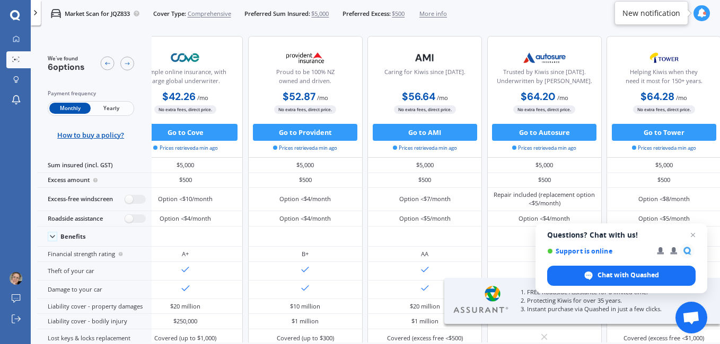
scroll to position [0, 185]
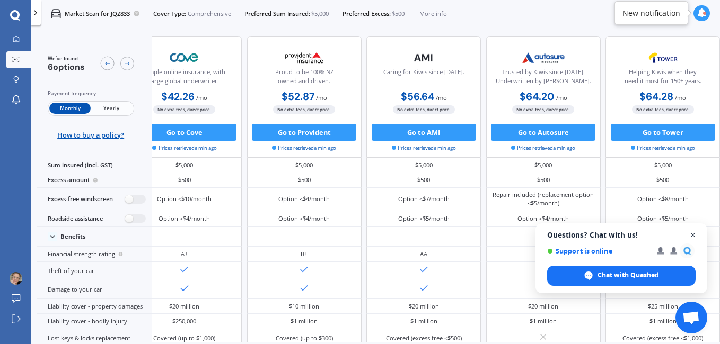
click at [690, 234] on span "Close chat" at bounding box center [692, 235] width 13 height 13
